Goal: Check status: Check status

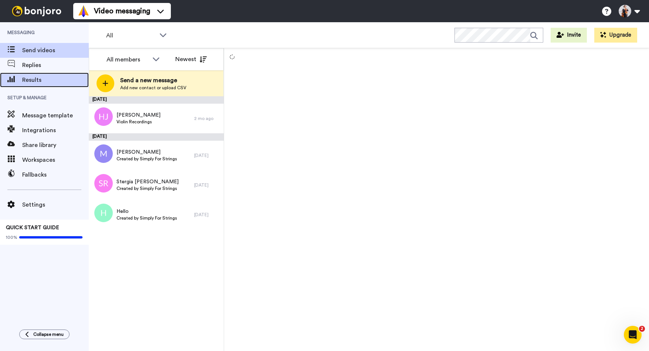
click at [45, 78] on span "Results" at bounding box center [55, 79] width 67 height 9
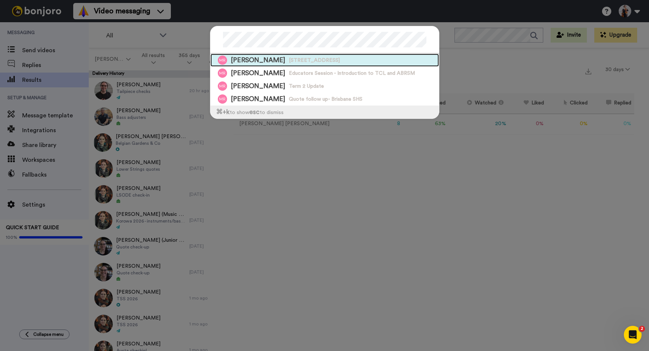
click at [277, 64] on div "Meg Robson 2023 Servicing - Cav Rd" at bounding box center [324, 60] width 229 height 13
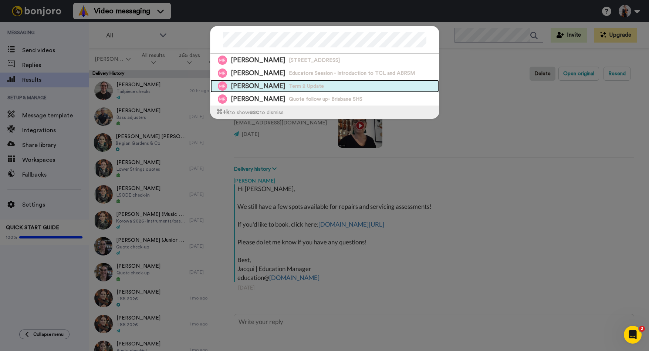
click at [293, 82] on span "Term 2 Update" at bounding box center [306, 85] width 35 height 7
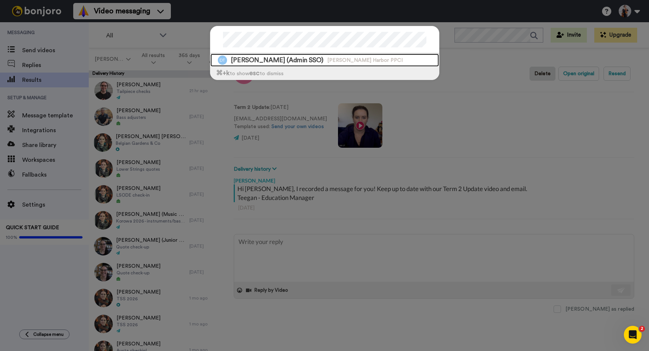
click at [302, 61] on span "Donna Turner (Admin SSO)" at bounding box center [277, 59] width 93 height 9
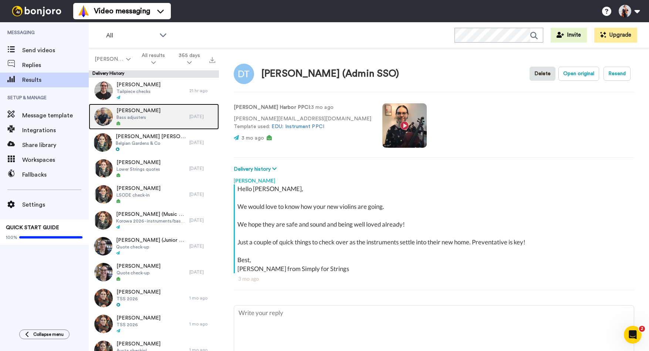
click at [138, 115] on span "Bass adjusters" at bounding box center [139, 117] width 44 height 6
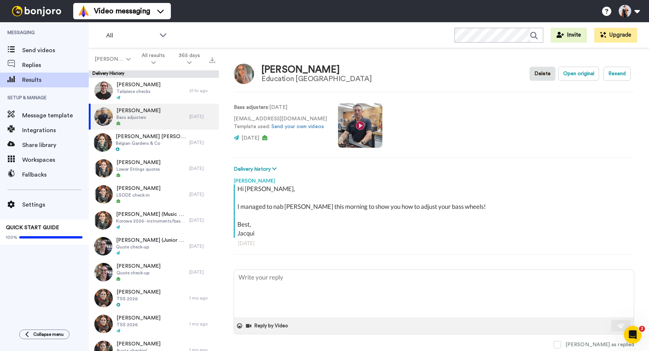
click at [245, 77] on img at bounding box center [244, 74] width 20 height 20
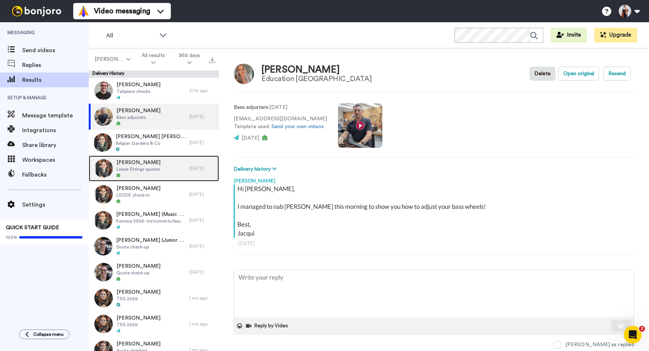
click at [134, 160] on span "Bethany Nottage" at bounding box center [139, 162] width 44 height 7
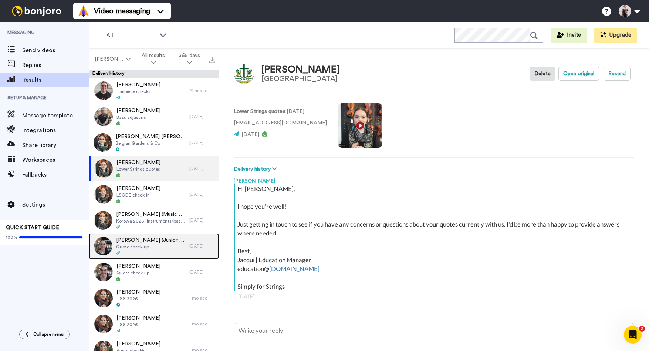
click at [161, 243] on span "Ben Reason (Junior Music)" at bounding box center [151, 239] width 70 height 7
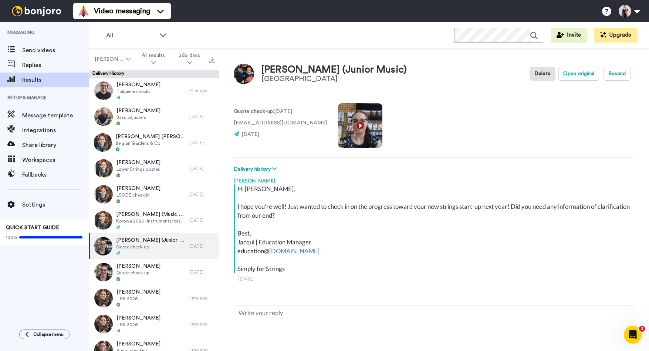
type textarea "x"
